Goal: Navigation & Orientation: Find specific page/section

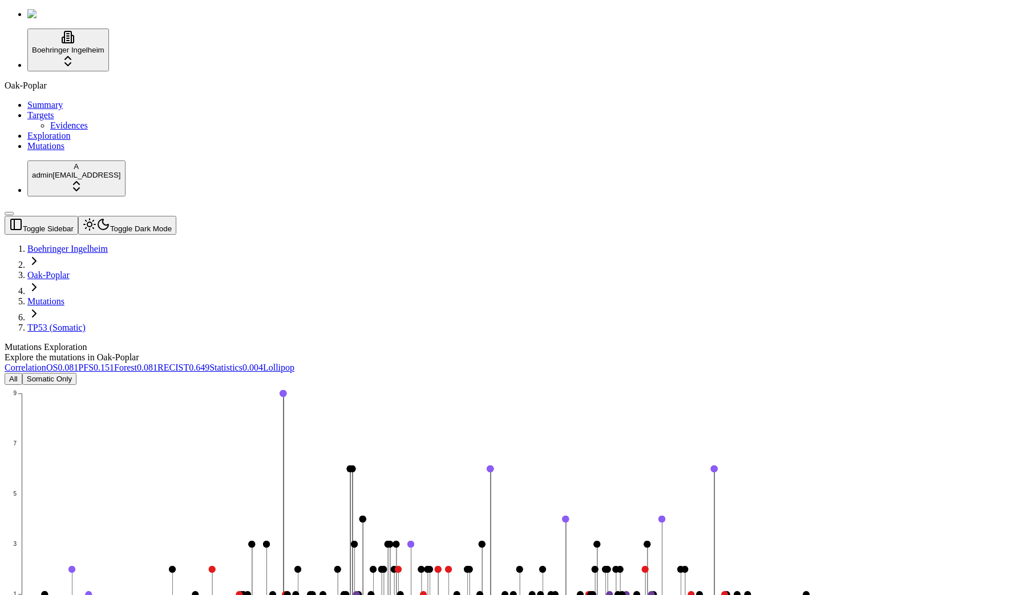
click at [144, 216] on button "Toggle Dark Mode" at bounding box center [127, 225] width 98 height 19
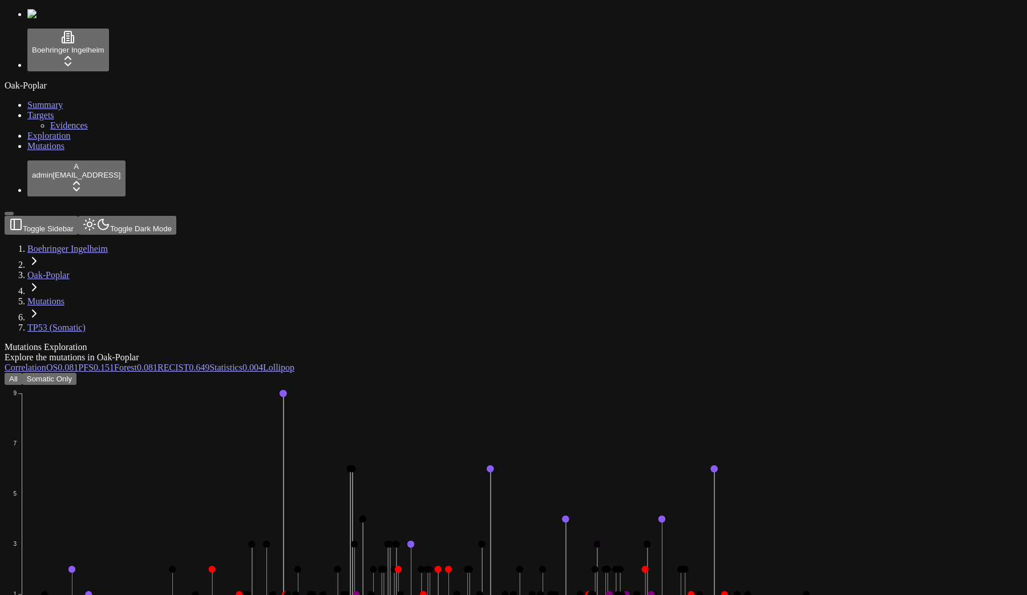
click at [144, 216] on button "Toggle Dark Mode" at bounding box center [127, 225] width 98 height 19
